Goal: Task Accomplishment & Management: Manage account settings

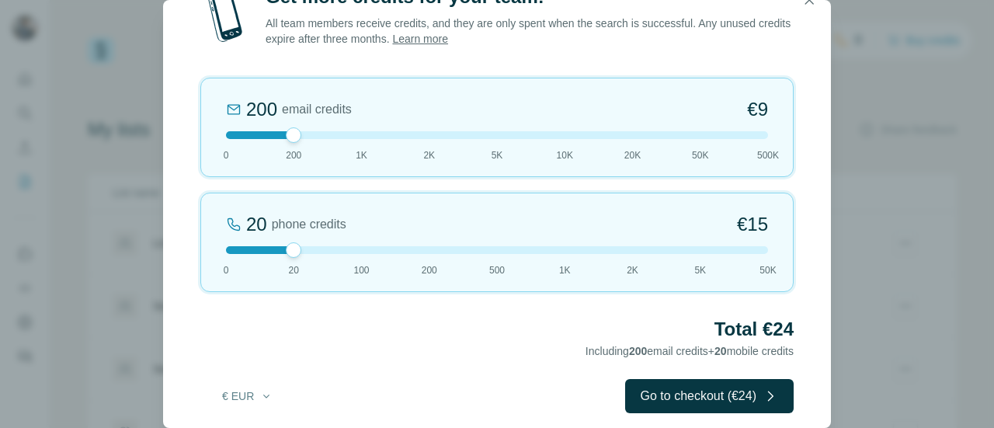
click at [361, 139] on div "200 email credits €9 0 200 1K 2K 5K 10K 20K 50K 500K" at bounding box center [497, 127] width 594 height 99
click at [558, 249] on div at bounding box center [497, 250] width 542 height 8
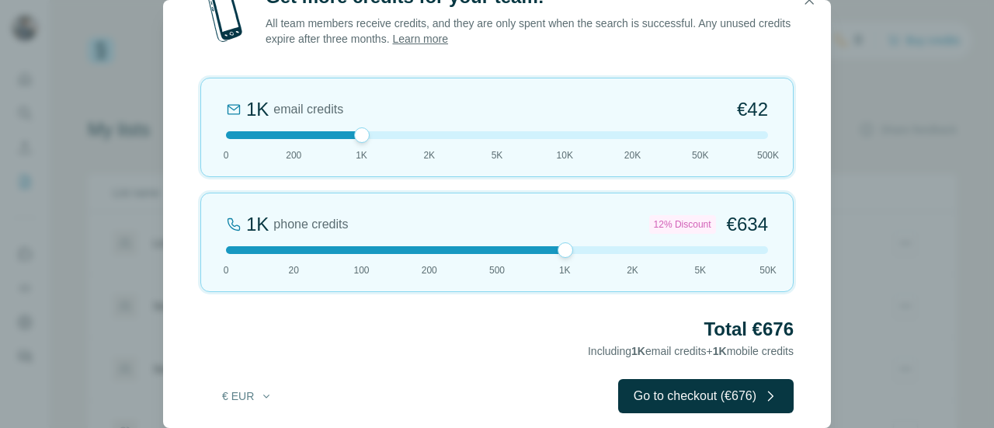
click at [427, 136] on div at bounding box center [497, 135] width 542 height 8
click at [631, 249] on div at bounding box center [497, 250] width 542 height 8
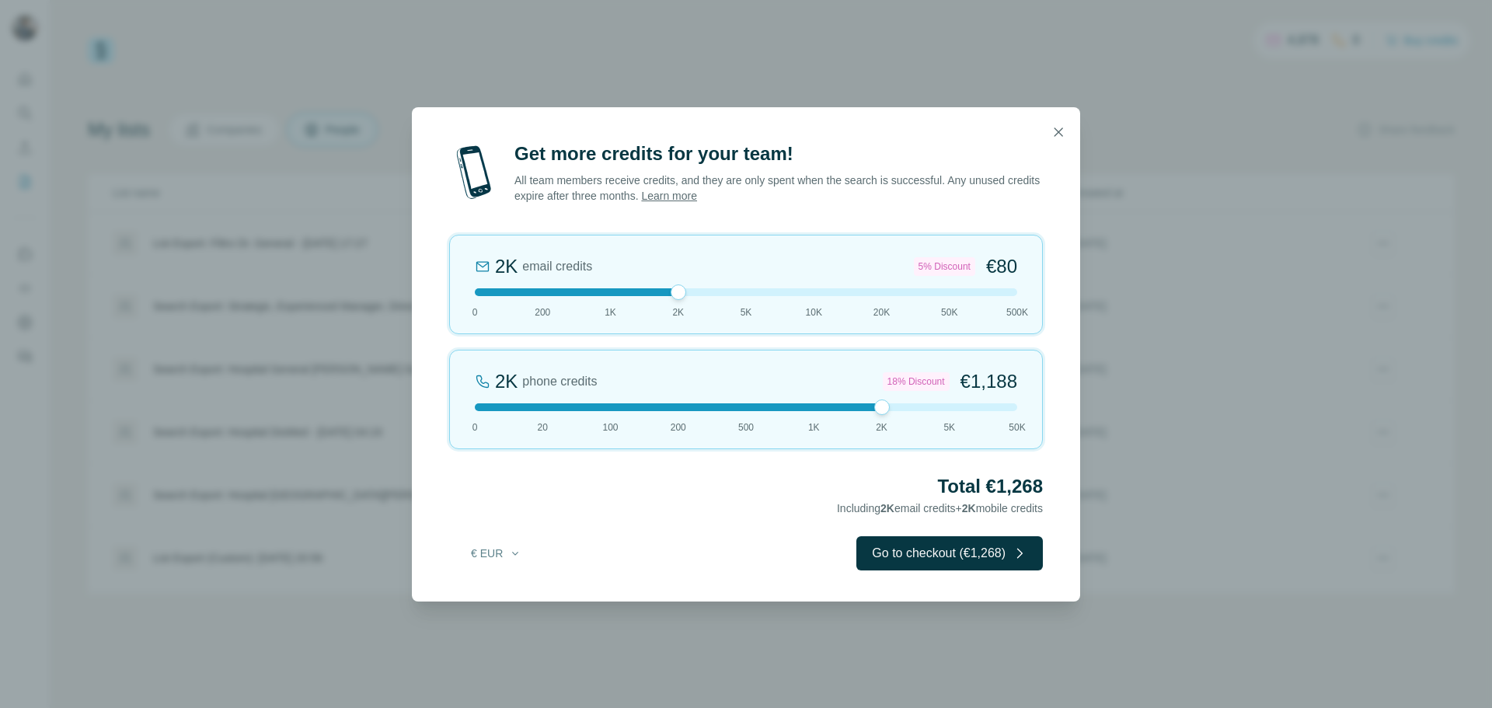
click at [477, 406] on div at bounding box center [746, 407] width 542 height 8
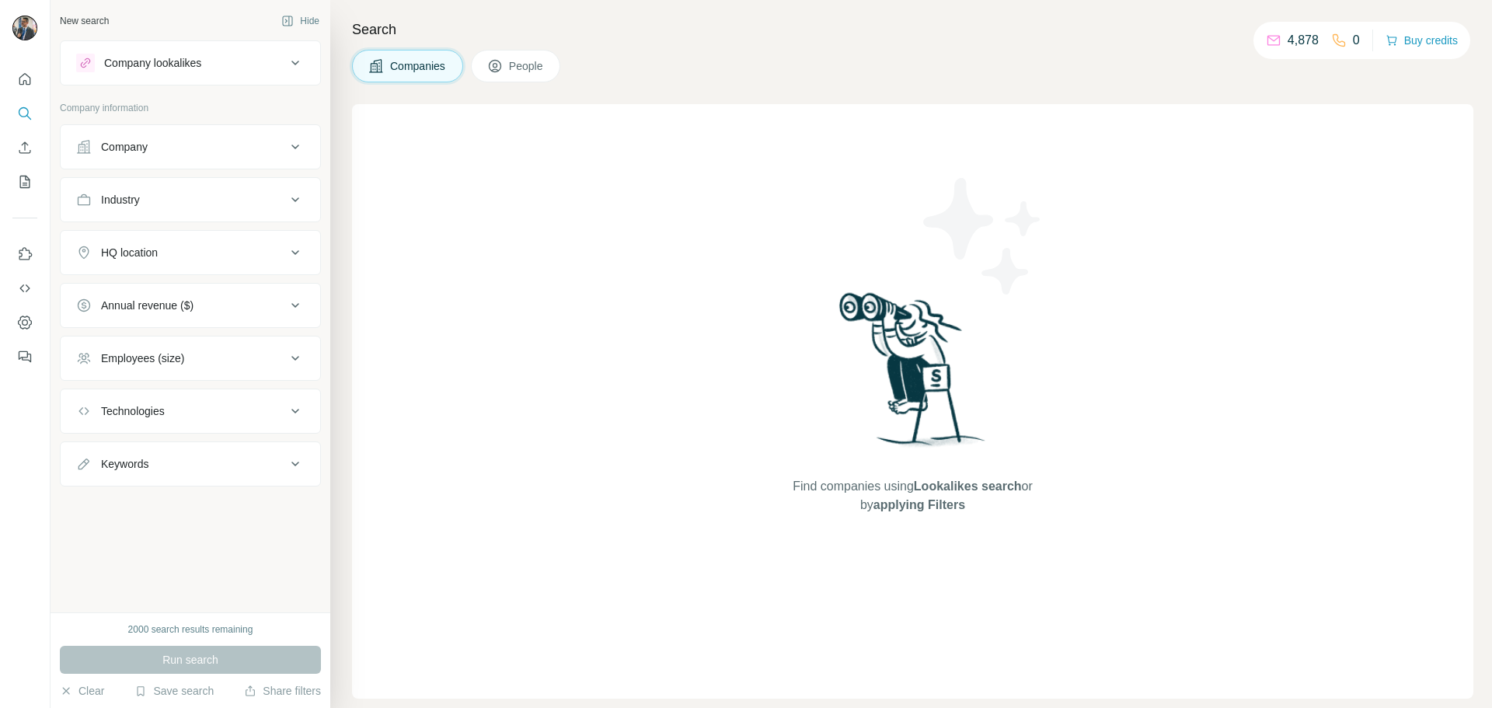
drag, startPoint x: 522, startPoint y: 92, endPoint x: 520, endPoint y: 76, distance: 16.5
click at [520, 76] on div "Search Companies People Find companies using Lookalikes search or by applying F…" at bounding box center [910, 354] width 1161 height 708
click at [520, 76] on button "People" at bounding box center [516, 66] width 90 height 33
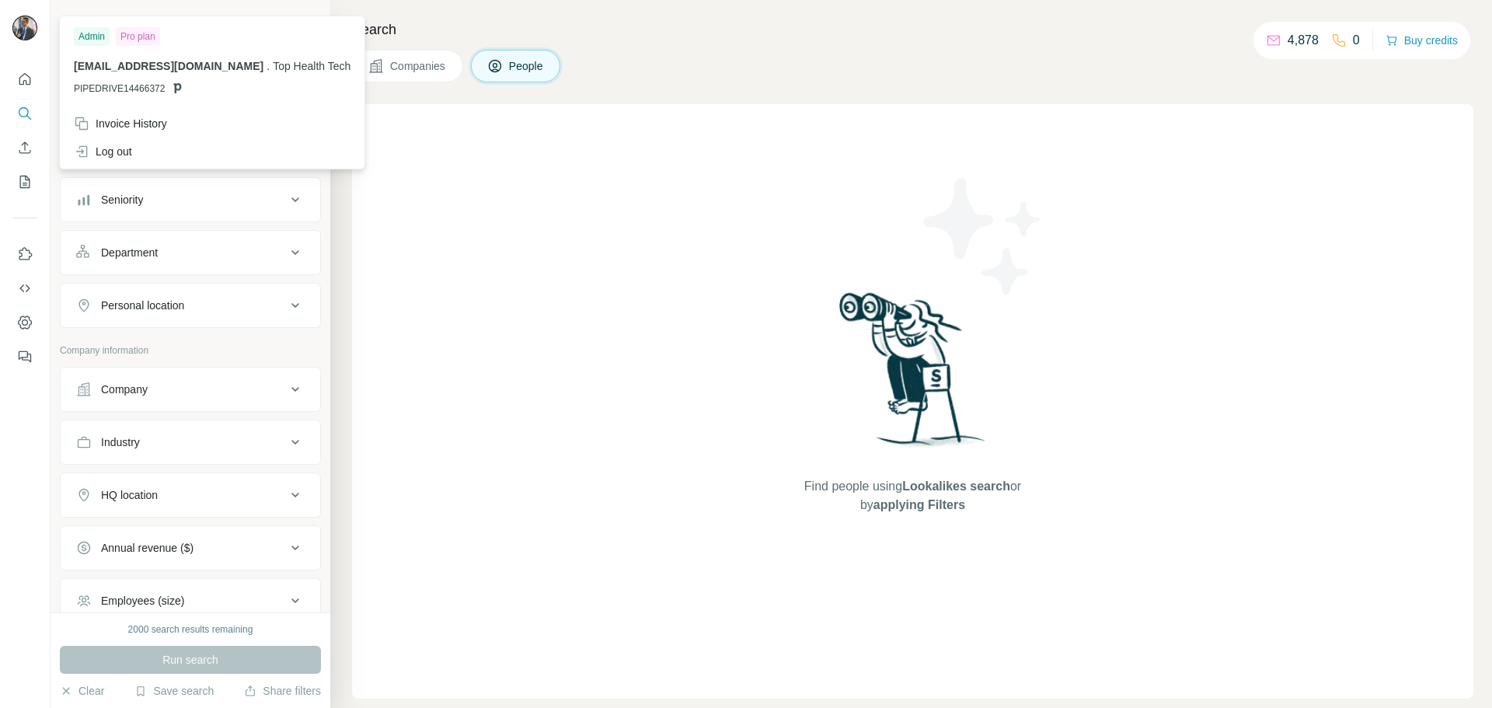
click at [22, 39] on img at bounding box center [24, 28] width 25 height 25
click at [129, 65] on span "[EMAIL_ADDRESS][DOMAIN_NAME]" at bounding box center [169, 66] width 190 height 12
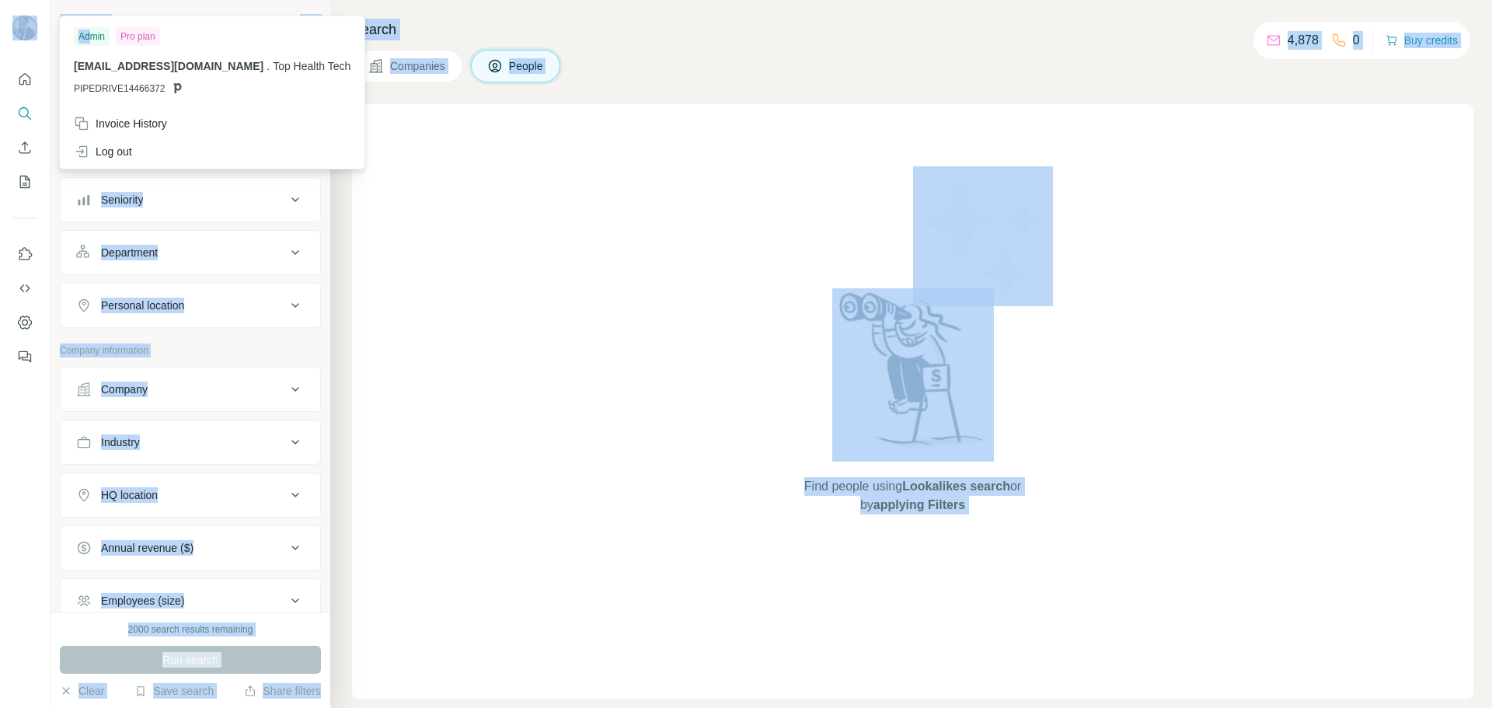
drag, startPoint x: 89, startPoint y: 37, endPoint x: 30, endPoint y: 28, distance: 60.4
click at [30, 28] on body "New search Hide Company lookalikes Personal information Job title Seniority Dep…" at bounding box center [746, 354] width 1492 height 708
click at [30, 28] on img at bounding box center [24, 28] width 25 height 25
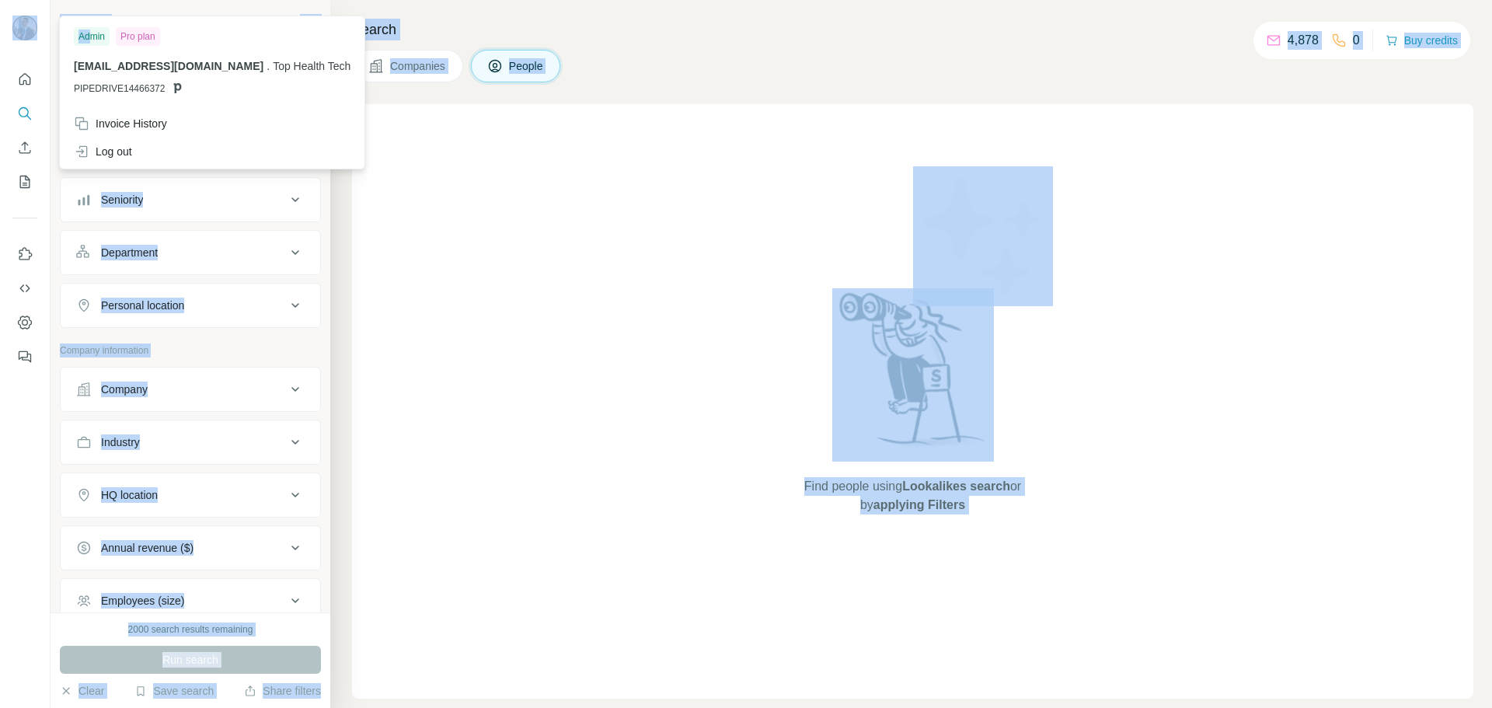
click at [30, 28] on img at bounding box center [24, 28] width 25 height 25
click at [547, 178] on div "Find people using Lookalikes search or by applying Filters" at bounding box center [912, 401] width 1121 height 594
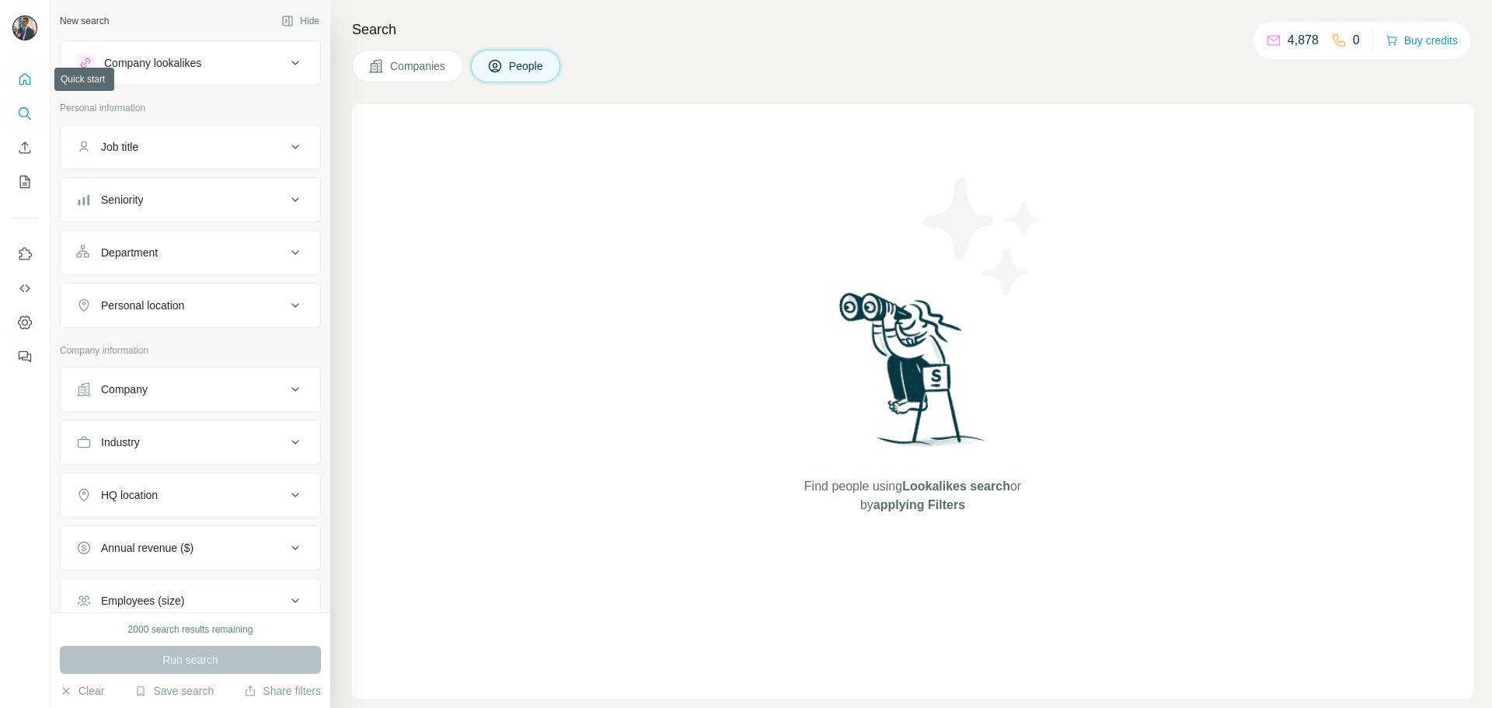
click at [21, 83] on icon "Quick start" at bounding box center [25, 79] width 16 height 16
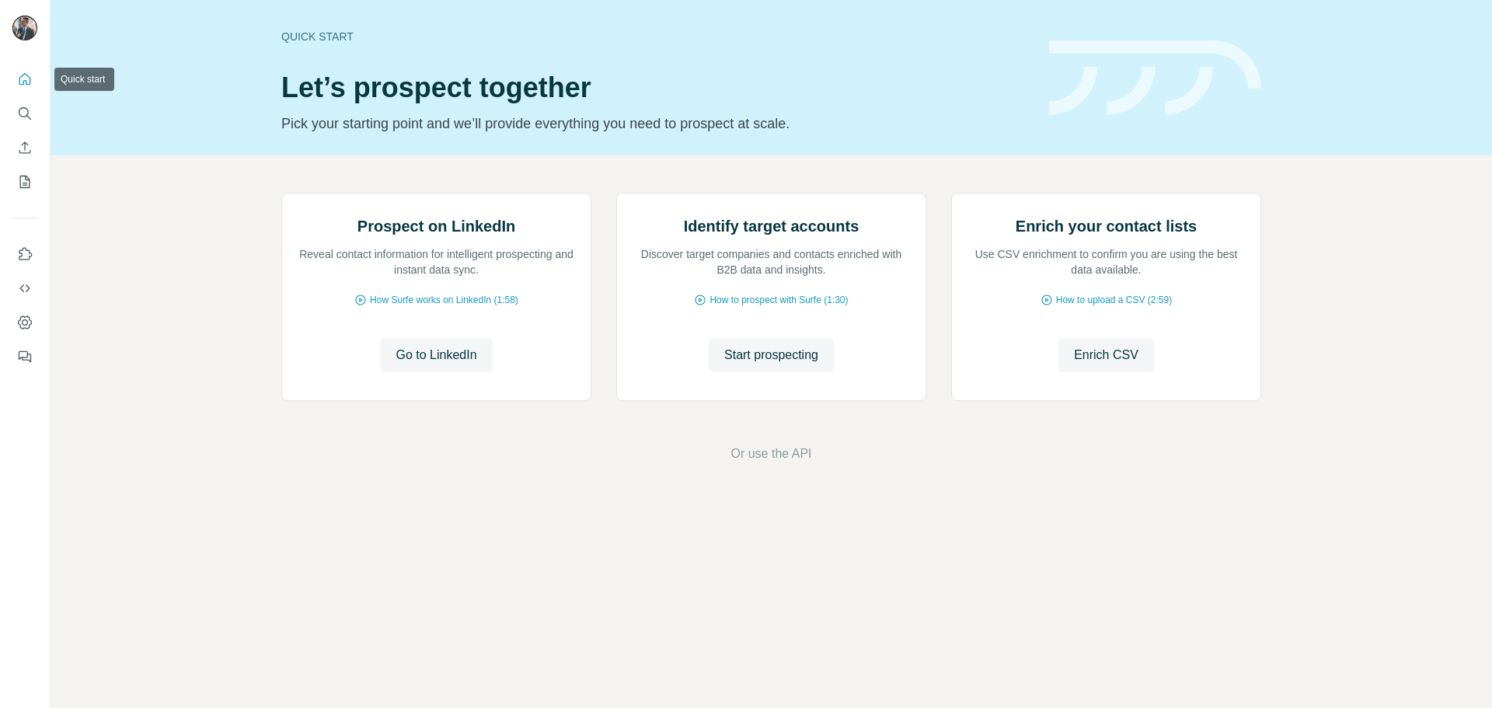
click at [21, 83] on icon "Quick start" at bounding box center [25, 79] width 16 height 16
click at [26, 157] on button "Enrich CSV" at bounding box center [24, 148] width 25 height 28
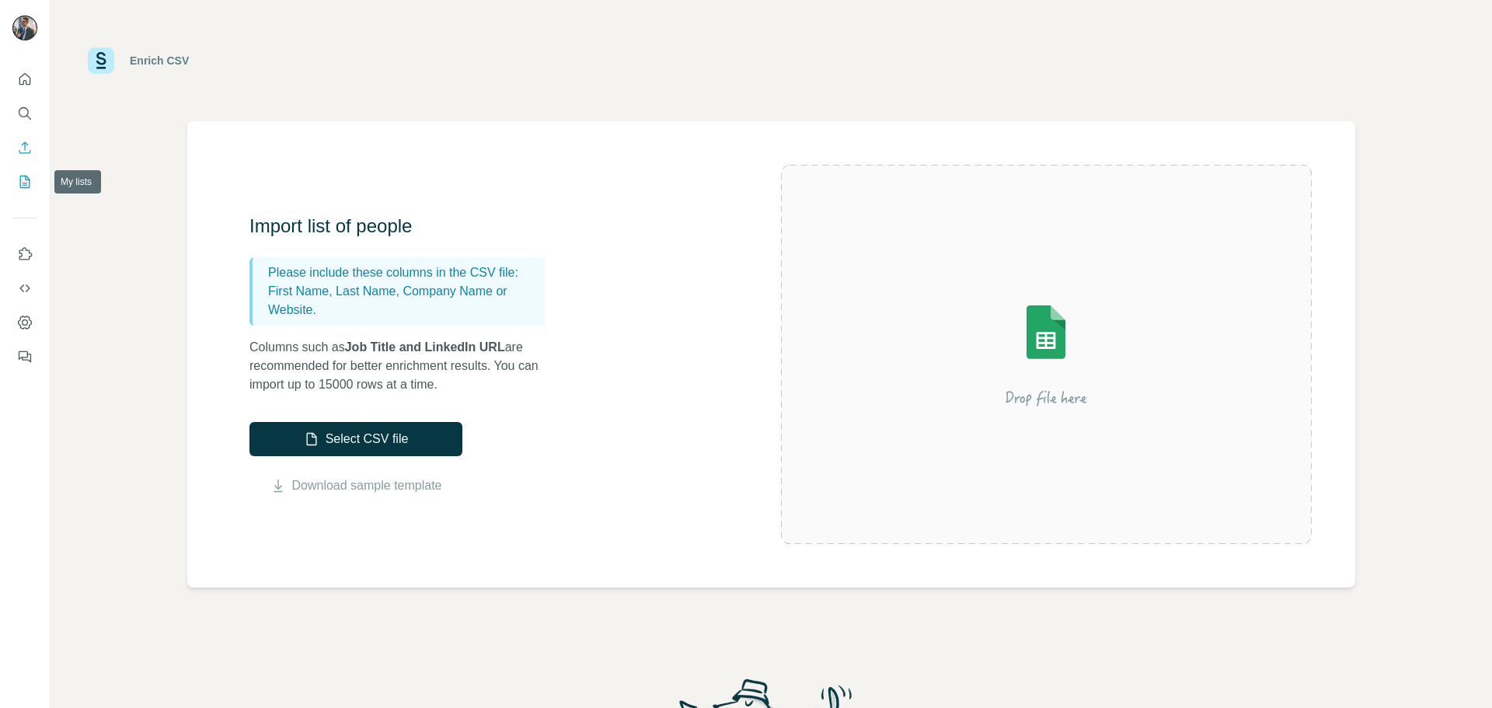
click at [29, 183] on icon "My lists" at bounding box center [25, 182] width 16 height 16
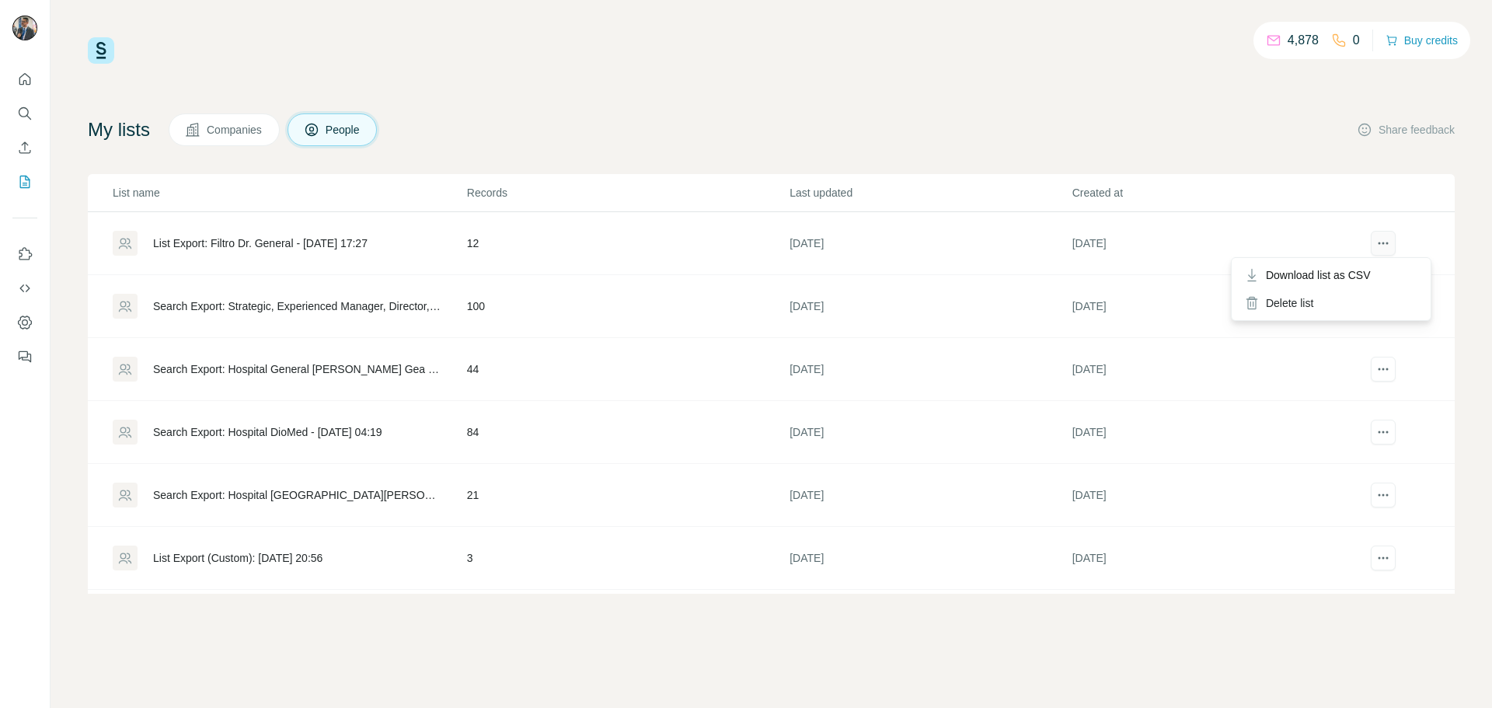
click at [1375, 241] on icon "actions" at bounding box center [1383, 243] width 16 height 16
click at [1187, 124] on div "My lists Companies People Share feedback" at bounding box center [771, 129] width 1367 height 33
click at [310, 307] on div "Search Export: Strategic, Experienced Manager, Director, Vice President, CXO, O…" at bounding box center [296, 306] width 287 height 16
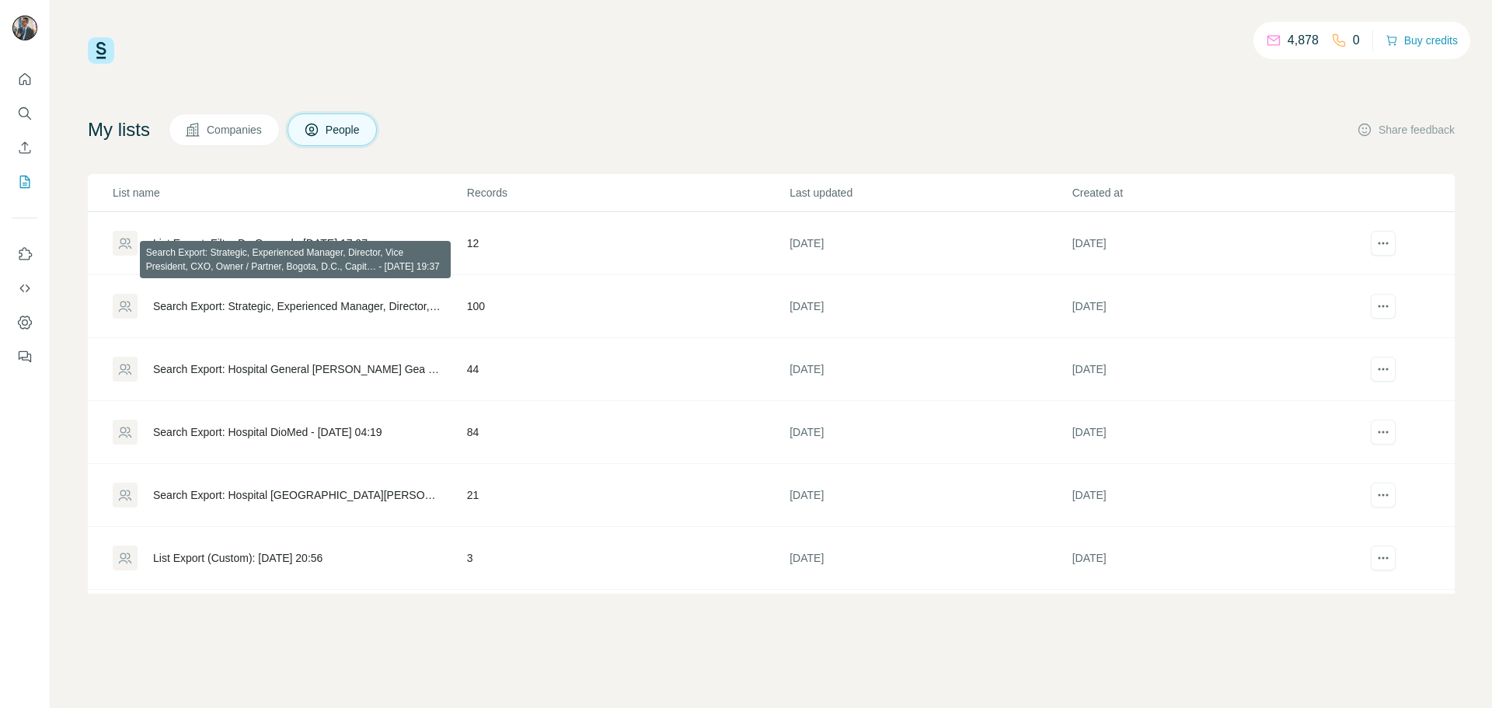
click at [310, 307] on div "Search Export: Strategic, Experienced Manager, Director, Vice President, CXO, O…" at bounding box center [296, 306] width 287 height 16
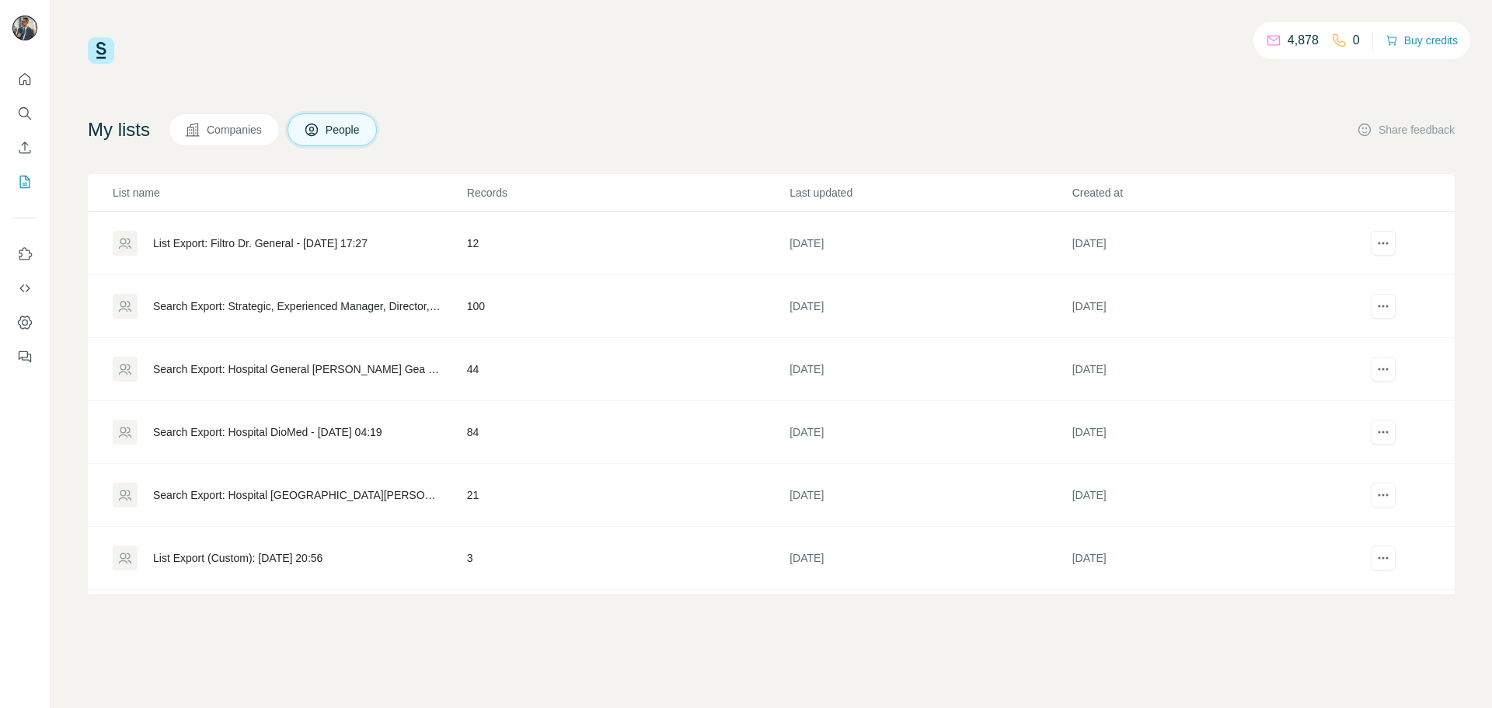
click at [291, 236] on div "List Export: Filtro Dr. General - [DATE] 17:27" at bounding box center [260, 243] width 214 height 16
click at [1375, 238] on icon "actions" at bounding box center [1383, 243] width 16 height 16
click at [1297, 296] on div "Delete list" at bounding box center [1330, 303] width 193 height 28
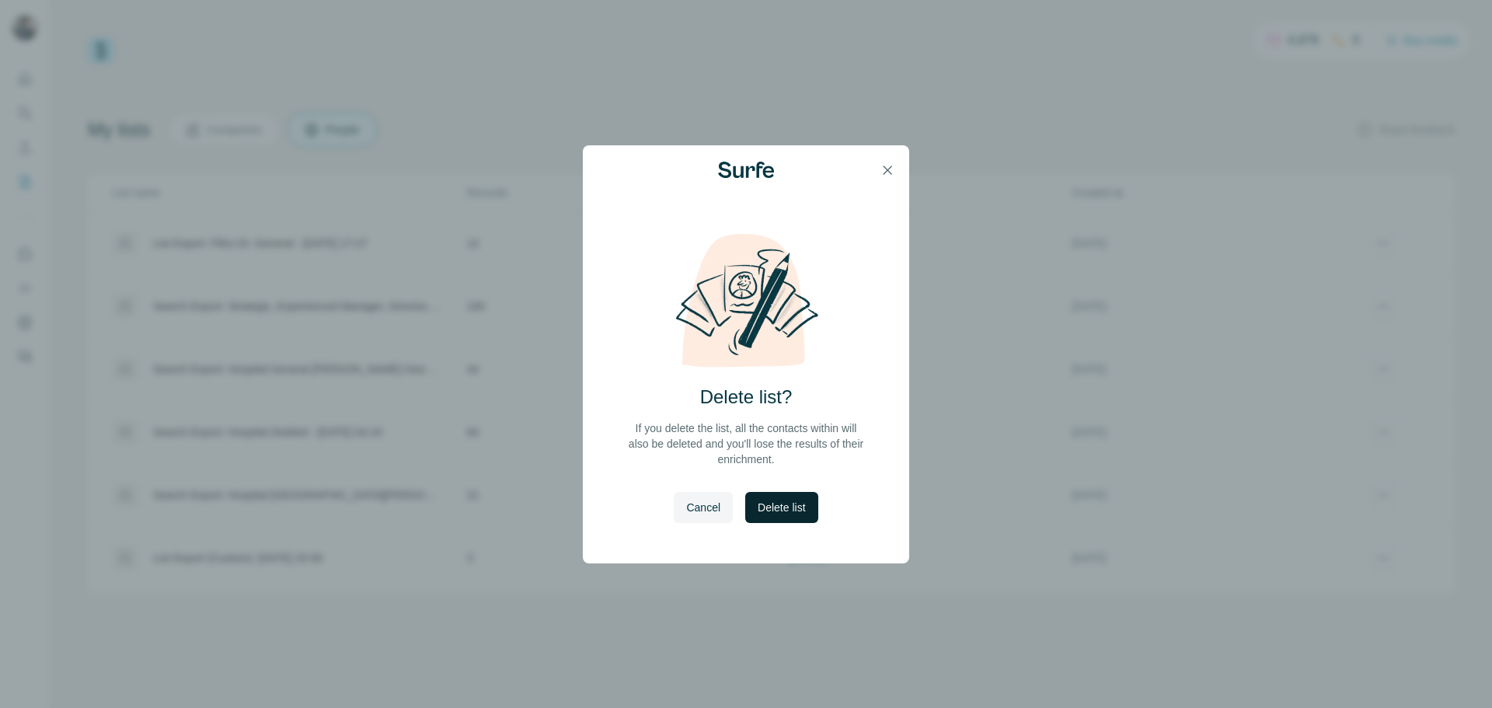
click at [805, 515] on button "Delete list" at bounding box center [781, 507] width 72 height 31
